Goal: Navigation & Orientation: Find specific page/section

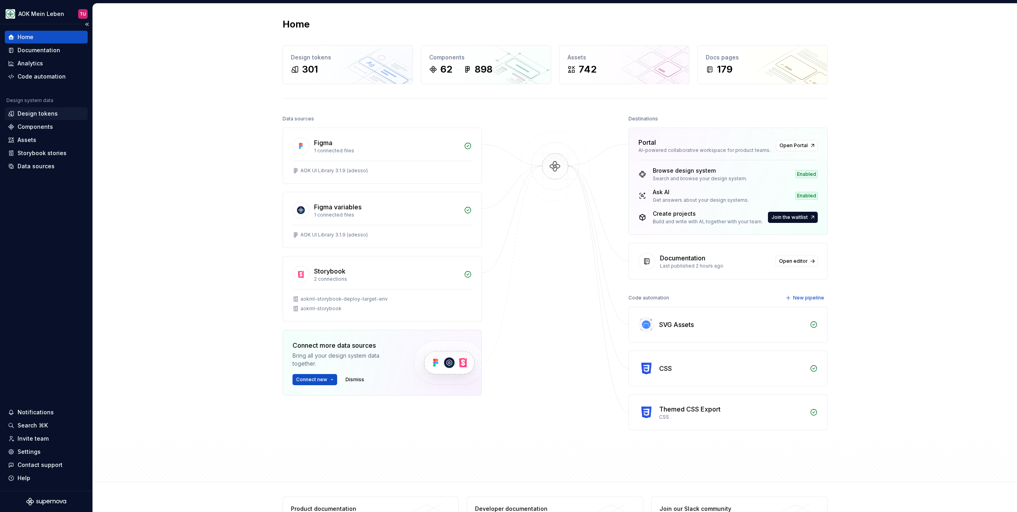
click at [43, 116] on div "Design tokens" at bounding box center [38, 114] width 40 height 8
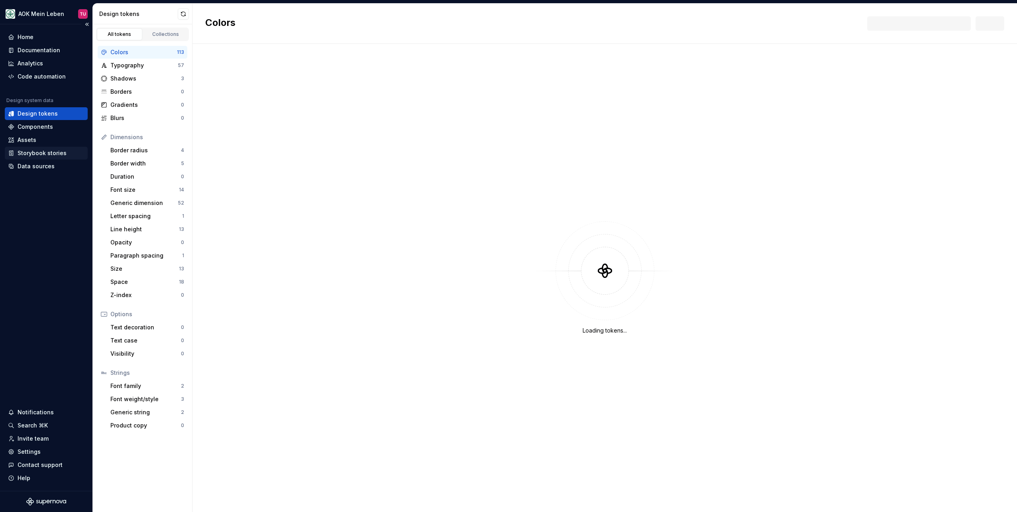
click at [35, 154] on div "Storybook stories" at bounding box center [42, 153] width 49 height 8
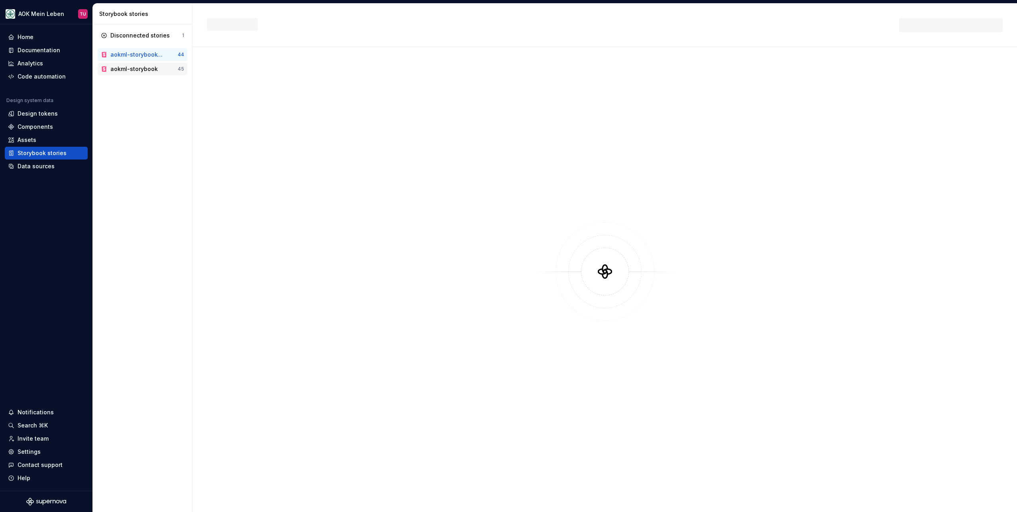
click at [140, 68] on div "aokml-storybook" at bounding box center [133, 69] width 47 height 8
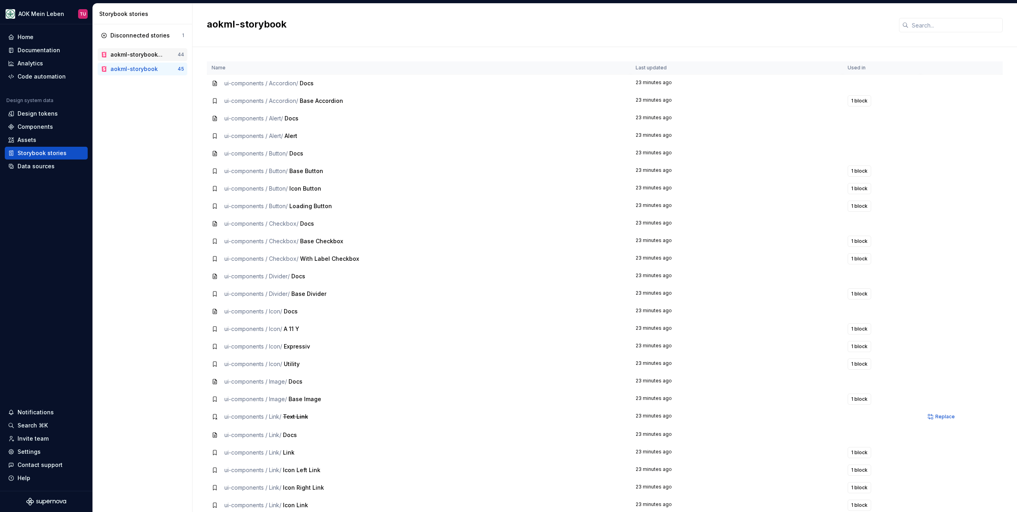
click at [142, 58] on div "aokml-storybook-deploy-target-env" at bounding box center [137, 55] width 54 height 8
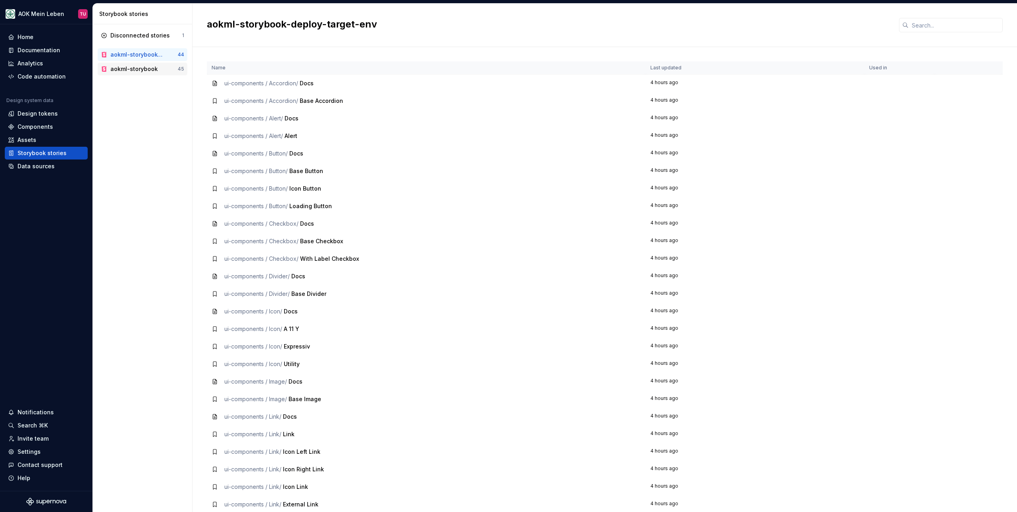
click at [142, 69] on div "aokml-storybook" at bounding box center [133, 69] width 47 height 8
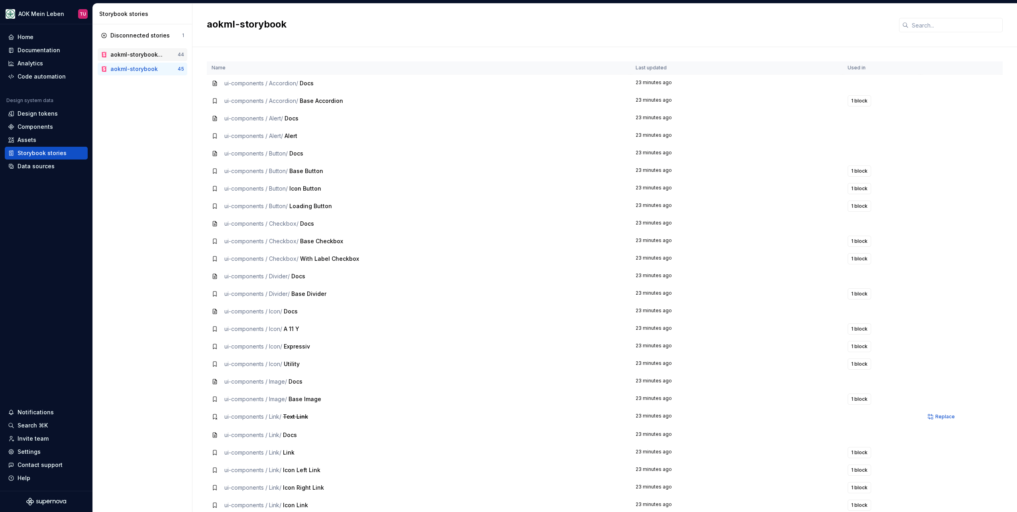
click at [147, 56] on div "aokml-storybook-deploy-target-env" at bounding box center [137, 55] width 54 height 8
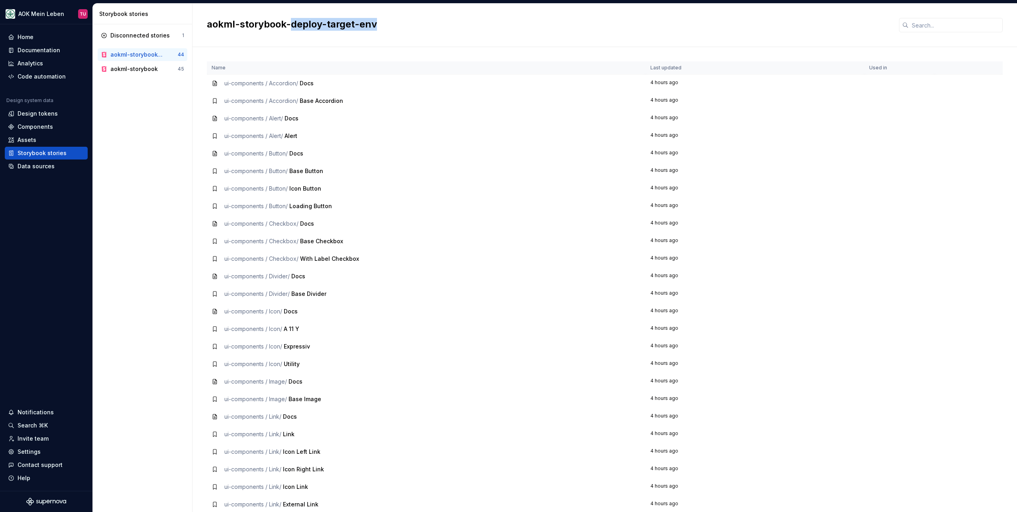
drag, startPoint x: 318, startPoint y: 25, endPoint x: 409, endPoint y: 23, distance: 91.3
click at [409, 23] on h2 "aokml-storybook-deploy-target-env" at bounding box center [548, 24] width 683 height 13
copy h2 "deploy-target-env"
